Goal: Task Accomplishment & Management: Manage account settings

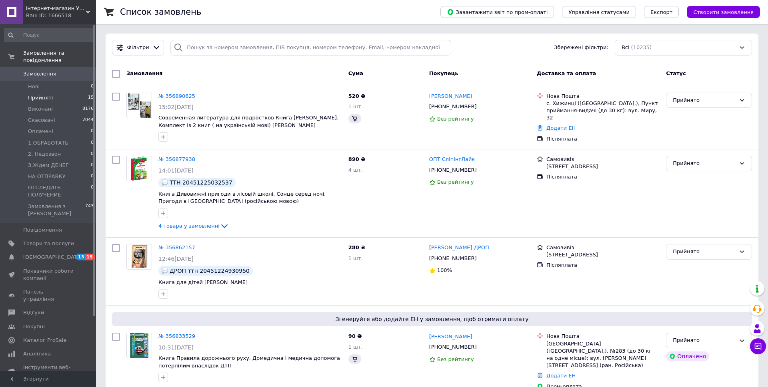
click at [42, 94] on span "Прийняті" at bounding box center [40, 97] width 25 height 7
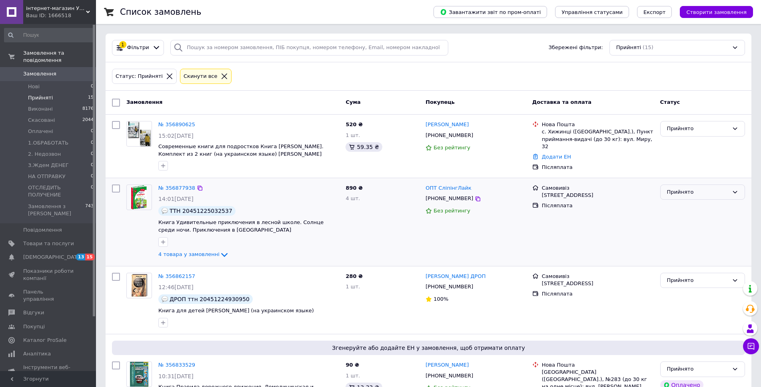
click at [692, 193] on div "Прийнято" at bounding box center [698, 192] width 62 height 8
click at [687, 207] on li "Виконано" at bounding box center [702, 208] width 84 height 15
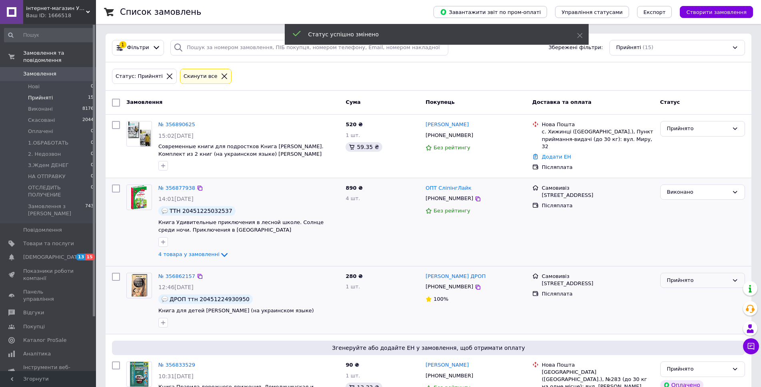
click at [680, 281] on div "Прийнято" at bounding box center [698, 281] width 62 height 8
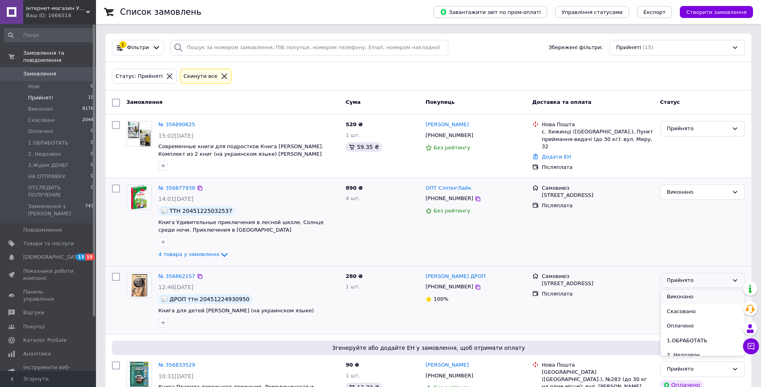
click at [679, 295] on li "Виконано" at bounding box center [702, 297] width 84 height 15
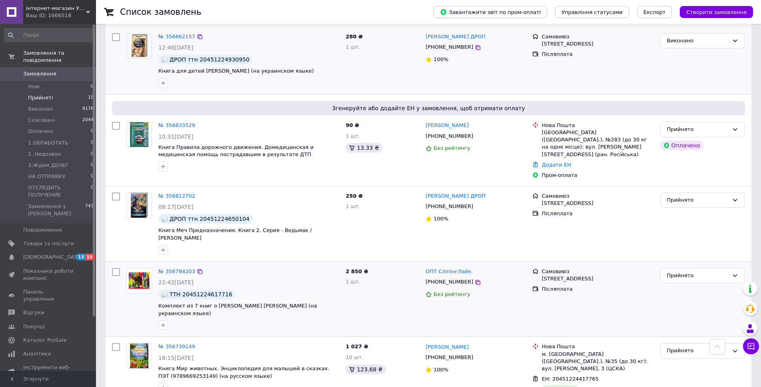
scroll to position [280, 0]
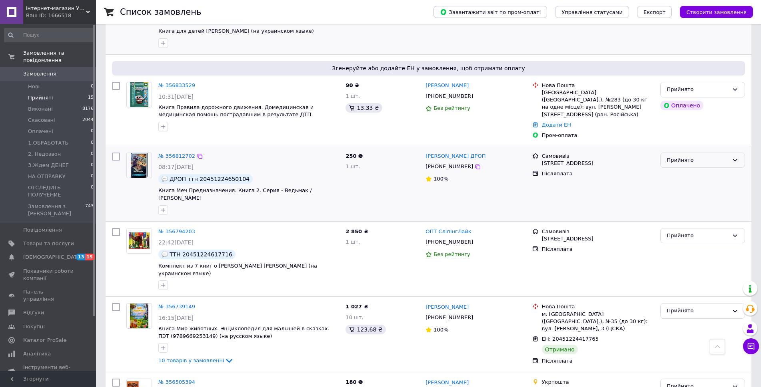
click at [681, 156] on div "Прийнято" at bounding box center [698, 160] width 62 height 8
click at [682, 170] on li "Виконано" at bounding box center [702, 177] width 84 height 15
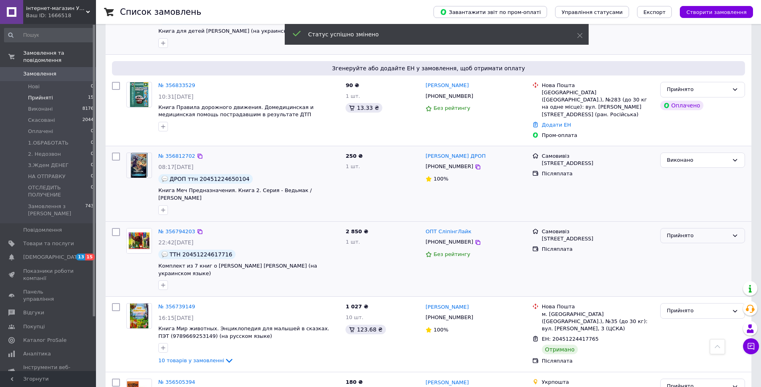
click at [680, 232] on div "Прийнято" at bounding box center [698, 236] width 62 height 8
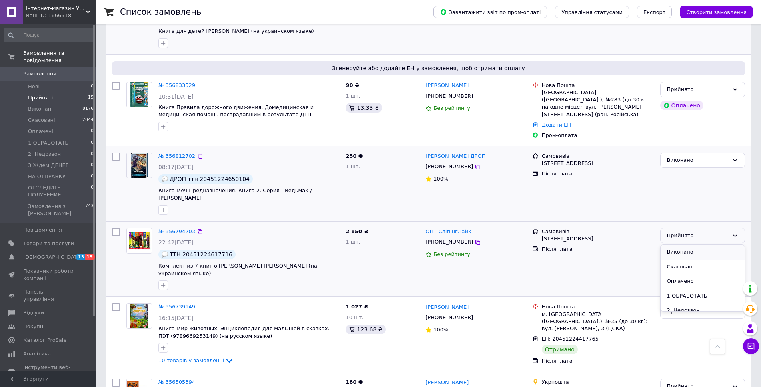
click at [687, 245] on li "Виконано" at bounding box center [702, 252] width 84 height 15
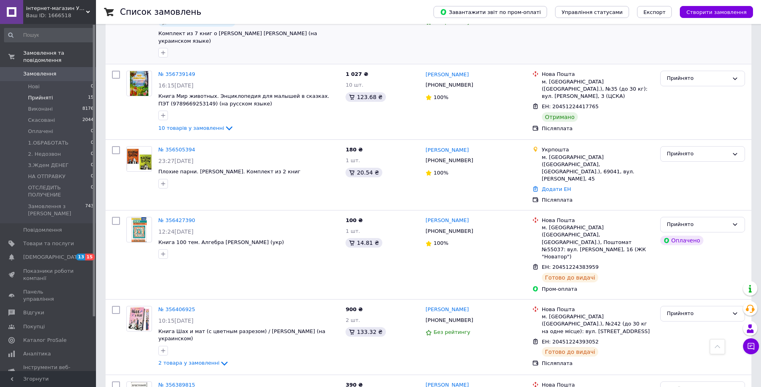
scroll to position [473, 0]
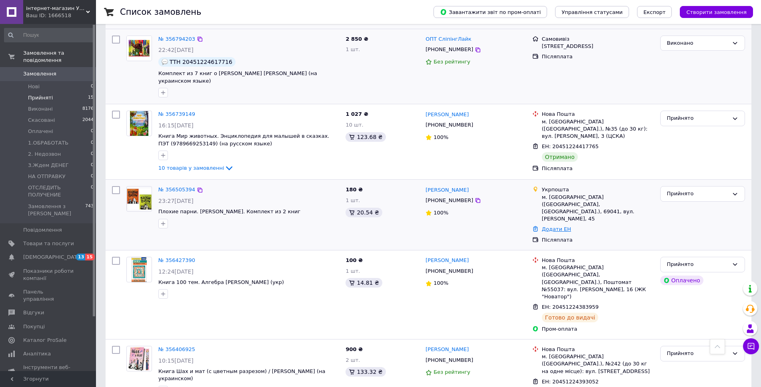
click at [546, 226] on link "Додати ЕН" at bounding box center [556, 229] width 29 height 6
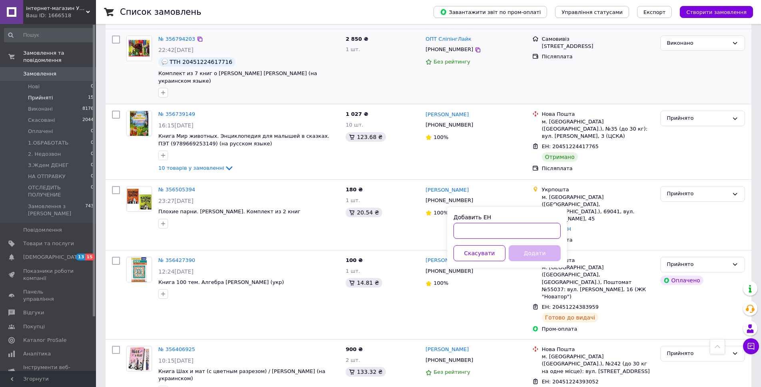
click at [528, 232] on input "Добавить ЕН" at bounding box center [506, 231] width 107 height 16
paste input "0505352259548"
type input "0505352259548"
click at [522, 253] on button "Додати" at bounding box center [535, 253] width 52 height 16
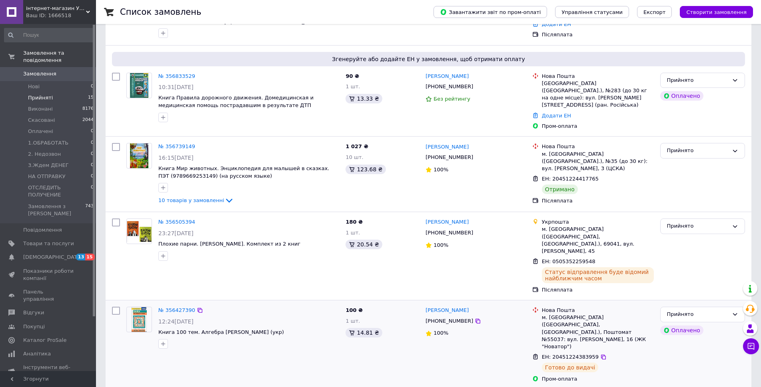
scroll to position [53, 0]
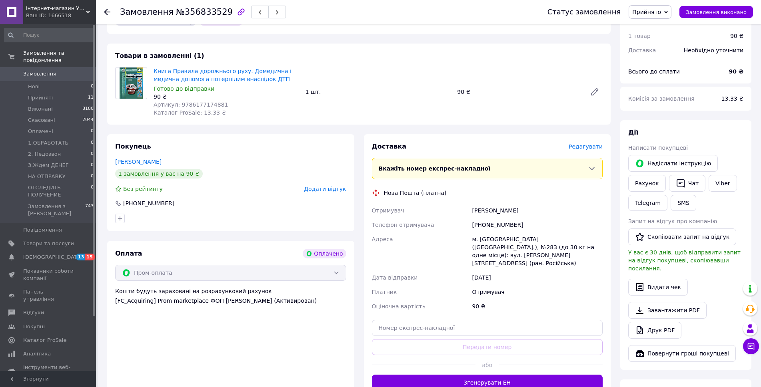
scroll to position [280, 0]
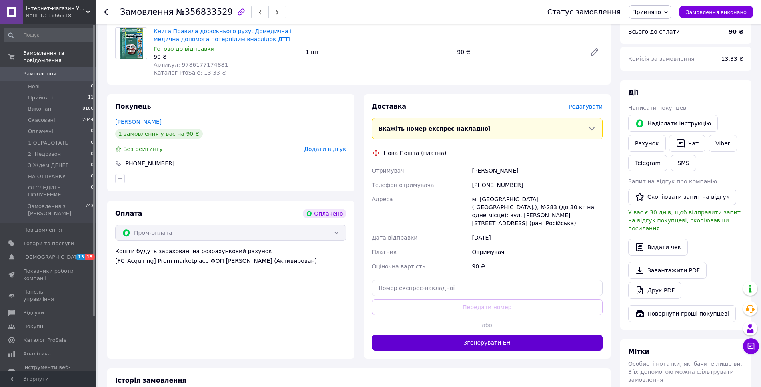
click at [504, 335] on button "Згенерувати ЕН" at bounding box center [487, 343] width 231 height 16
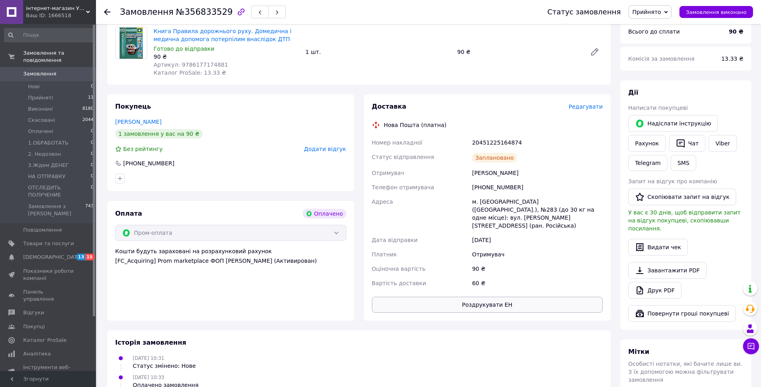
click at [502, 297] on button "Роздрукувати ЕН" at bounding box center [487, 305] width 231 height 16
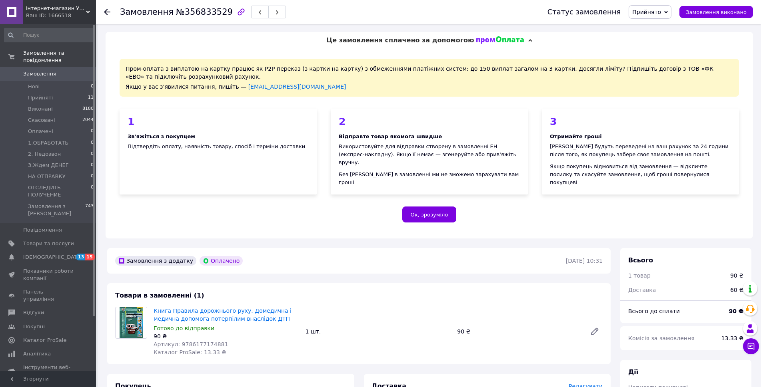
scroll to position [200, 0]
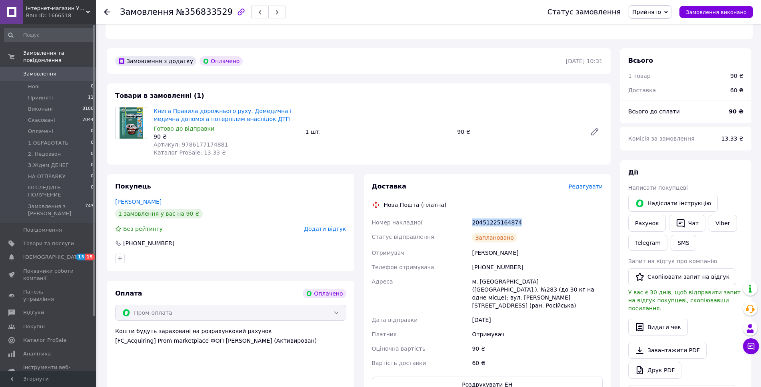
drag, startPoint x: 473, startPoint y: 213, endPoint x: 557, endPoint y: 213, distance: 84.4
click at [557, 215] on div "20451225164874" at bounding box center [537, 222] width 134 height 14
copy div "20451225164874"
click at [715, 215] on link "Viber" at bounding box center [722, 223] width 28 height 17
click at [606, 225] on div "Доставка Редагувати Нова Пошта (платна) Номер накладної 20451225164874 Статус в…" at bounding box center [487, 287] width 247 height 227
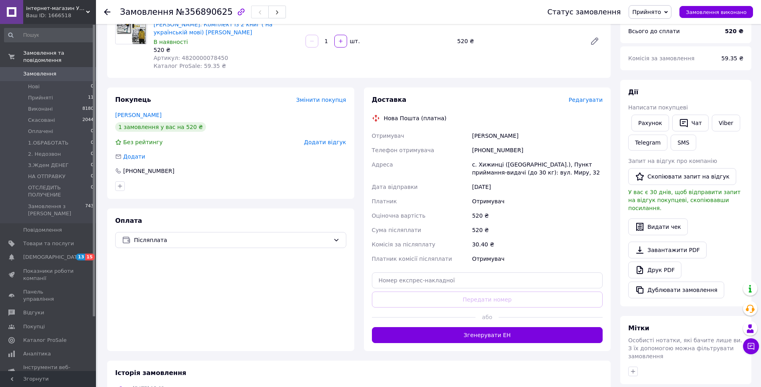
scroll to position [120, 0]
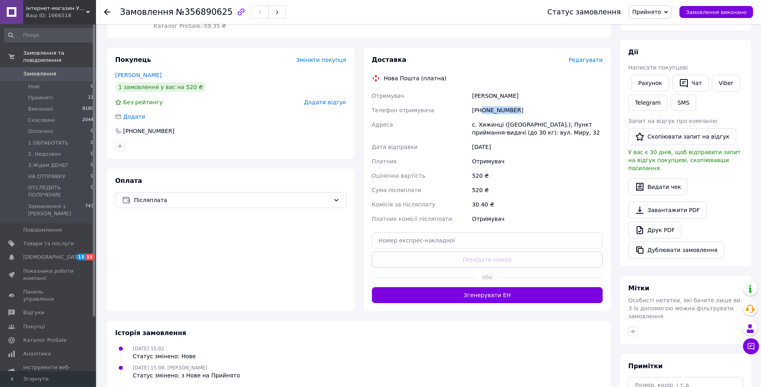
drag, startPoint x: 493, startPoint y: 109, endPoint x: 529, endPoint y: 112, distance: 36.5
click at [536, 112] on div "[PHONE_NUMBER]" at bounding box center [537, 110] width 134 height 14
copy div "0971984963"
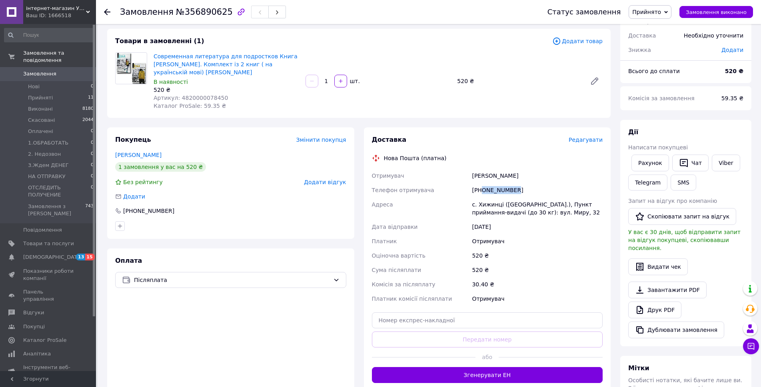
scroll to position [80, 0]
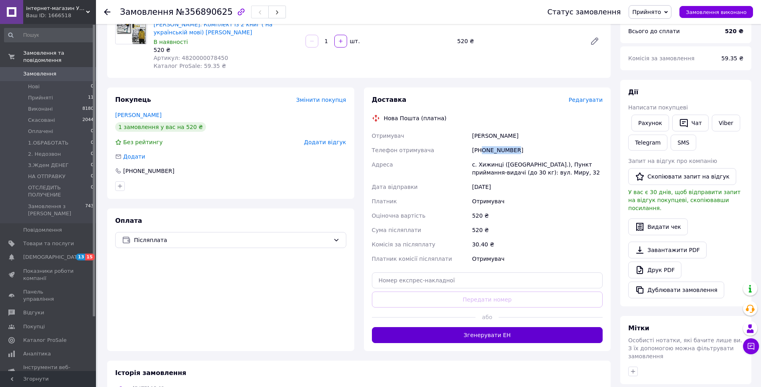
click at [507, 341] on button "Згенерувати ЕН" at bounding box center [487, 335] width 231 height 16
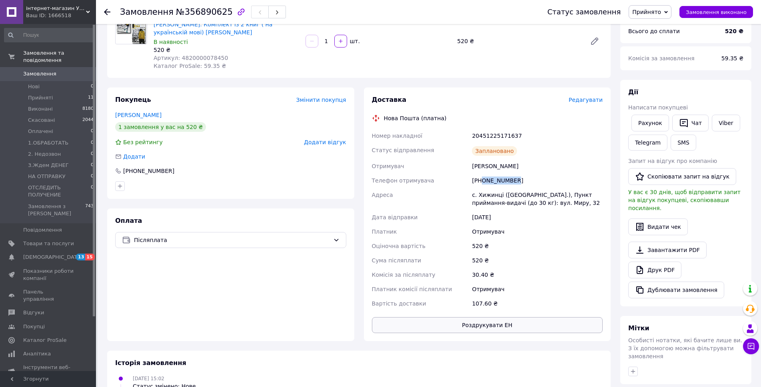
click at [494, 326] on button "Роздрукувати ЕН" at bounding box center [487, 325] width 231 height 16
drag, startPoint x: 485, startPoint y: 134, endPoint x: 537, endPoint y: 134, distance: 51.2
click at [537, 134] on div "20451225171637" at bounding box center [537, 136] width 134 height 14
copy div "20451225171637"
click at [727, 123] on link "Viber" at bounding box center [726, 123] width 28 height 17
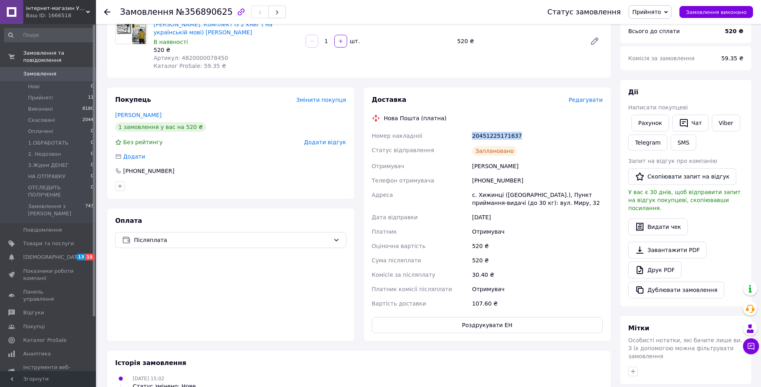
click at [612, 234] on div "Доставка Редагувати Нова Пошта (платна) Номер накладної 20451225171637 Статус в…" at bounding box center [487, 215] width 257 height 254
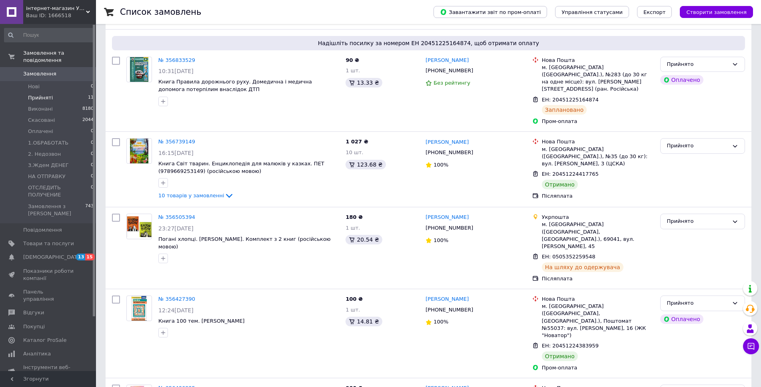
scroll to position [360, 0]
